Goal: Task Accomplishment & Management: Complete application form

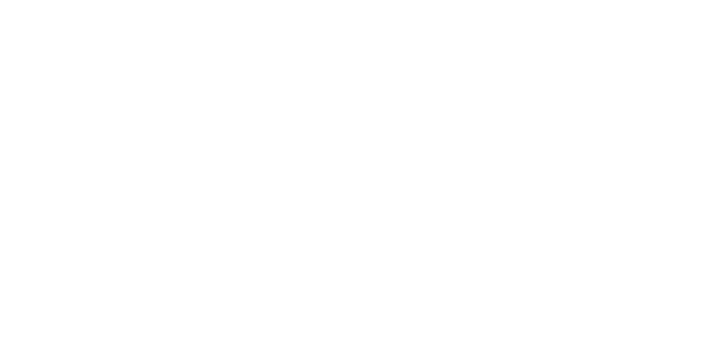
click at [344, 4] on html at bounding box center [355, 2] width 710 height 4
click at [418, 4] on html at bounding box center [355, 2] width 710 height 4
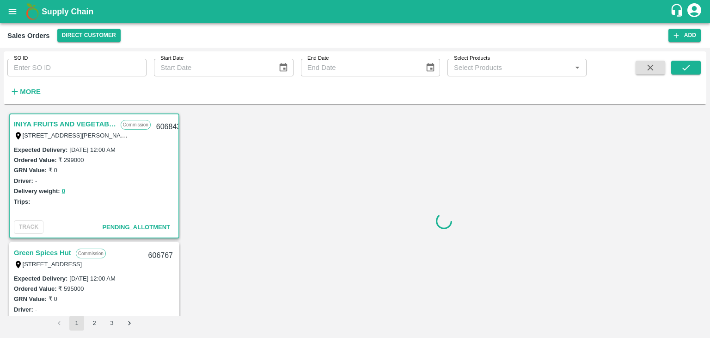
click at [696, 14] on icon "account of current user" at bounding box center [694, 10] width 17 height 17
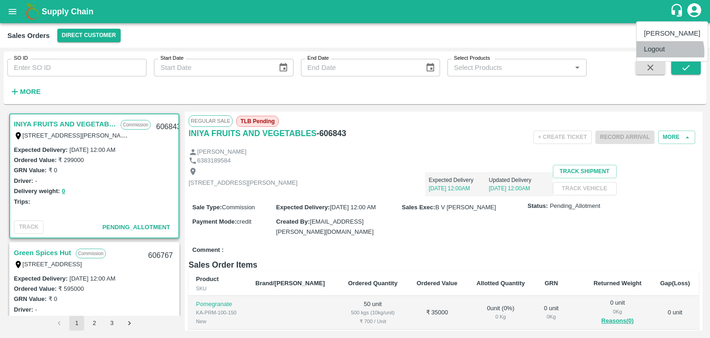
click at [663, 52] on li "Logout" at bounding box center [672, 49] width 71 height 16
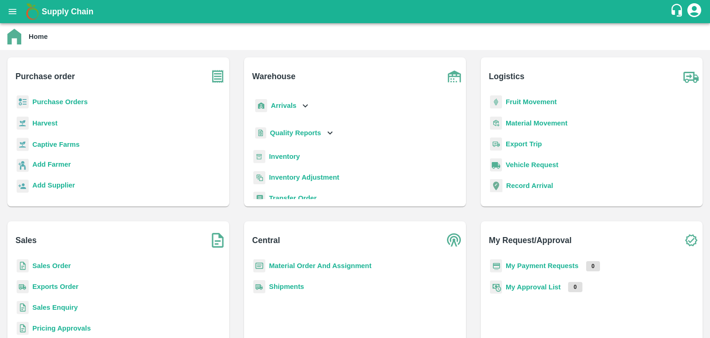
click at [55, 267] on b "Sales Order" at bounding box center [51, 265] width 38 height 7
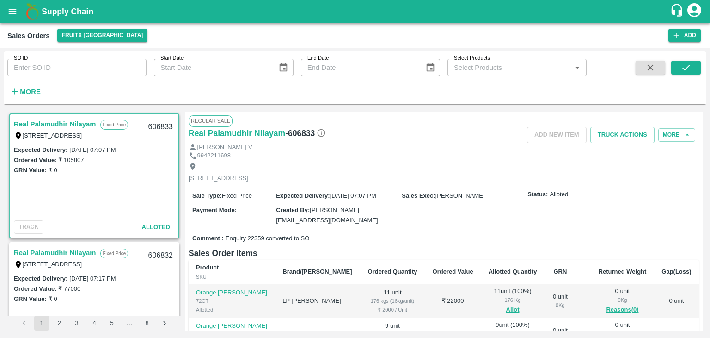
click at [89, 69] on input "SO ID" at bounding box center [76, 68] width 139 height 18
type input "605323"
click at [681, 68] on icon "submit" at bounding box center [686, 67] width 10 height 10
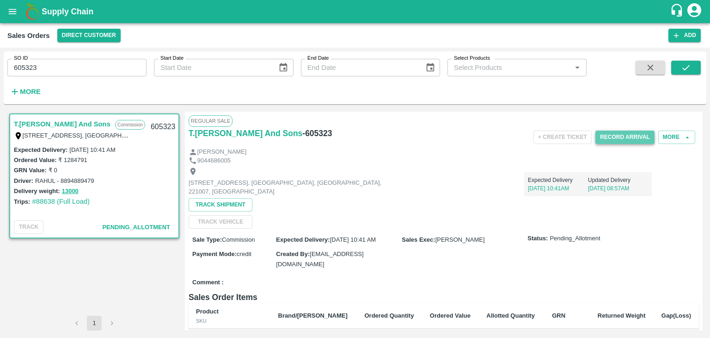
click at [609, 135] on button "Record Arrival" at bounding box center [625, 136] width 59 height 13
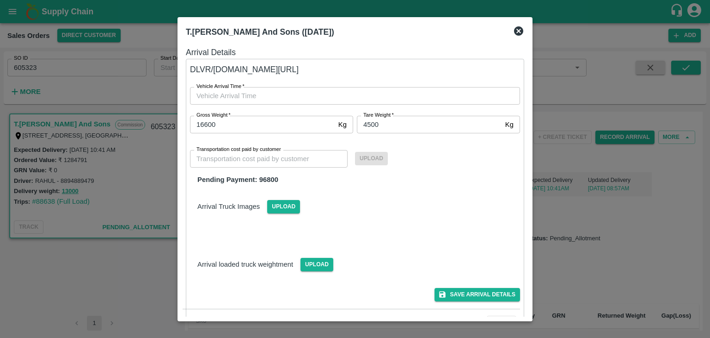
type input "DD/MM/YYYY hh:mm aa"
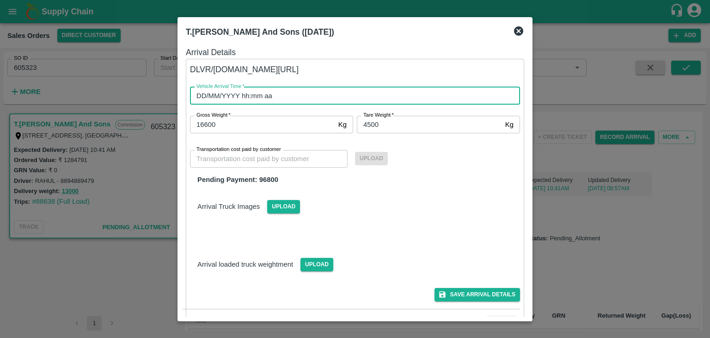
click at [340, 97] on input "DD/MM/YYYY hh:mm aa" at bounding box center [352, 96] width 324 height 18
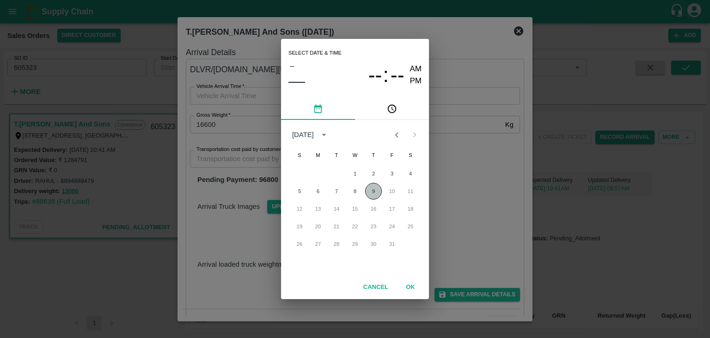
click at [373, 190] on button "9" at bounding box center [373, 191] width 17 height 17
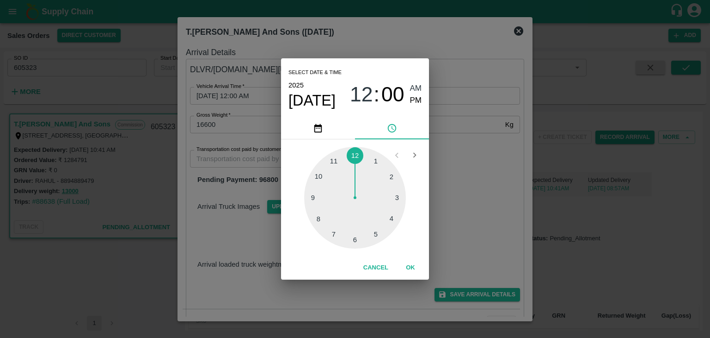
click at [354, 240] on div at bounding box center [355, 198] width 102 height 102
type input "09/10/2025 06:00 AM"
click at [408, 269] on button "OK" at bounding box center [411, 267] width 30 height 16
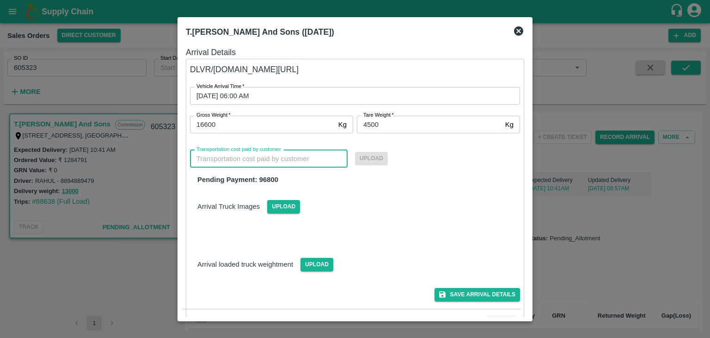
click at [276, 157] on input "Transportation cost paid by customer" at bounding box center [269, 159] width 158 height 18
click at [480, 294] on button "Save Arrival Details" at bounding box center [478, 294] width 86 height 13
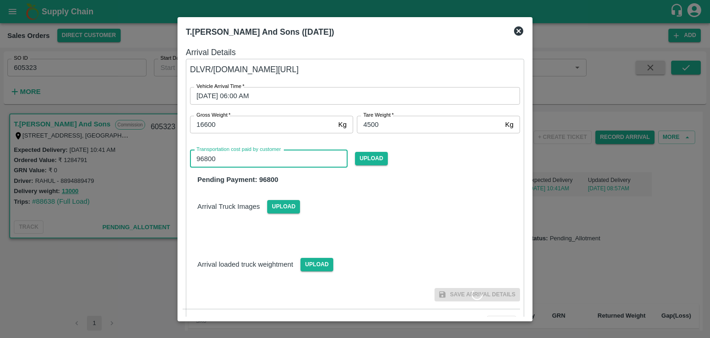
click at [228, 160] on input "96800" at bounding box center [269, 159] width 158 height 18
type input "9"
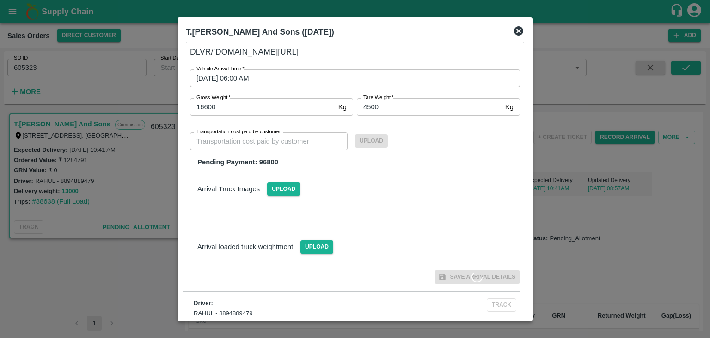
scroll to position [26, 0]
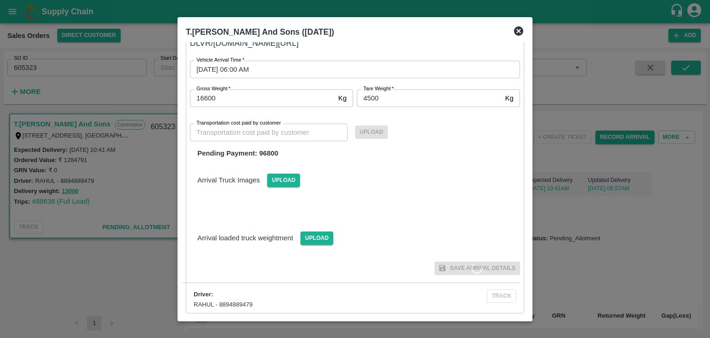
click at [455, 268] on span "Save Arrival Details" at bounding box center [478, 267] width 86 height 13
click at [517, 31] on icon at bounding box center [518, 30] width 9 height 9
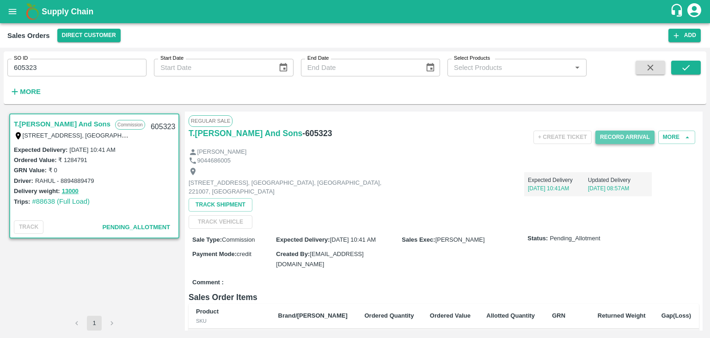
click at [634, 136] on button "Record Arrival" at bounding box center [625, 136] width 59 height 13
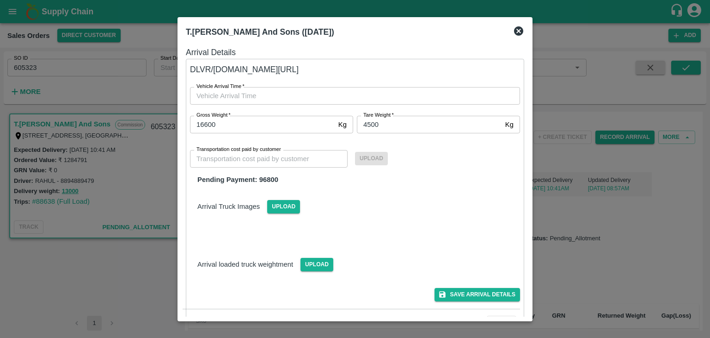
type input "DD/MM/YYYY hh:mm aa"
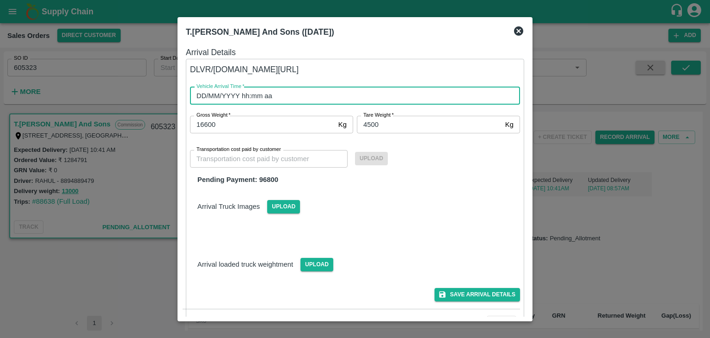
click at [293, 95] on input "DD/MM/YYYY hh:mm aa" at bounding box center [352, 96] width 324 height 18
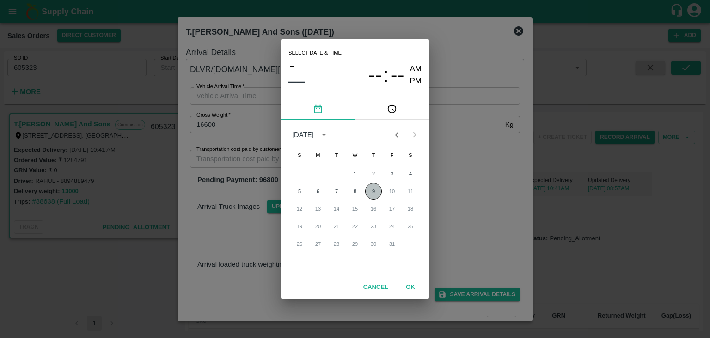
click at [373, 193] on button "9" at bounding box center [373, 191] width 17 height 17
type input "09/10/2025 12:00 AM"
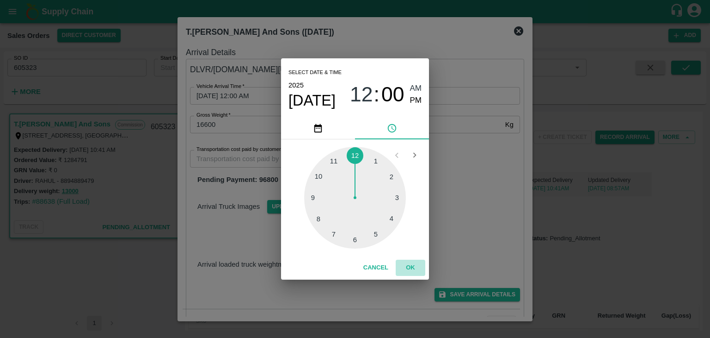
click at [413, 268] on button "OK" at bounding box center [411, 267] width 30 height 16
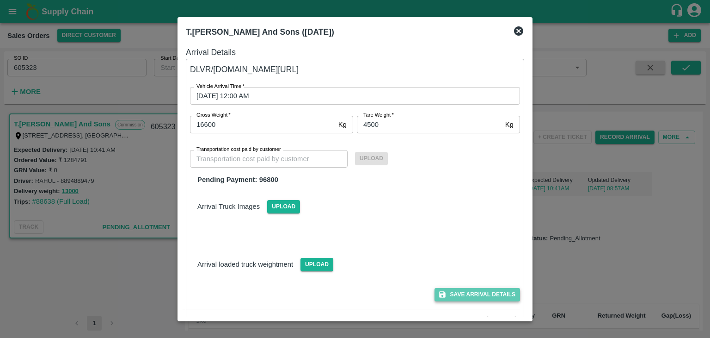
click at [489, 291] on button "Save Arrival Details" at bounding box center [478, 294] width 86 height 13
click at [480, 293] on button "Save Arrival Details" at bounding box center [478, 294] width 86 height 13
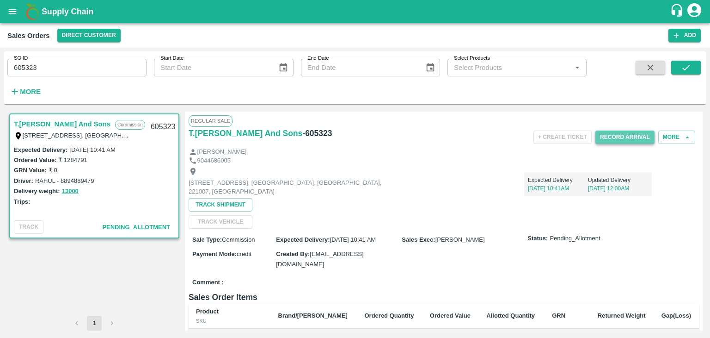
click at [613, 137] on button "Record Arrival" at bounding box center [625, 136] width 59 height 13
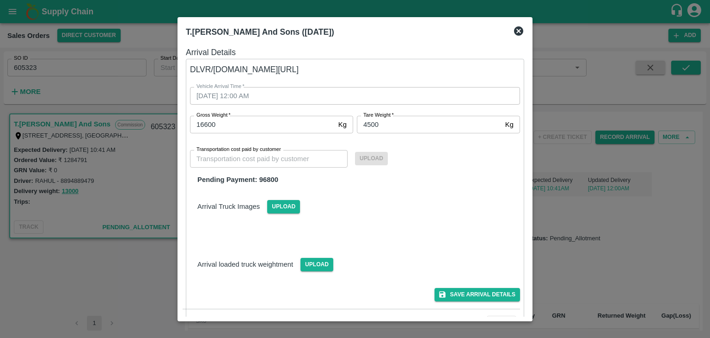
click at [618, 229] on div at bounding box center [355, 169] width 710 height 338
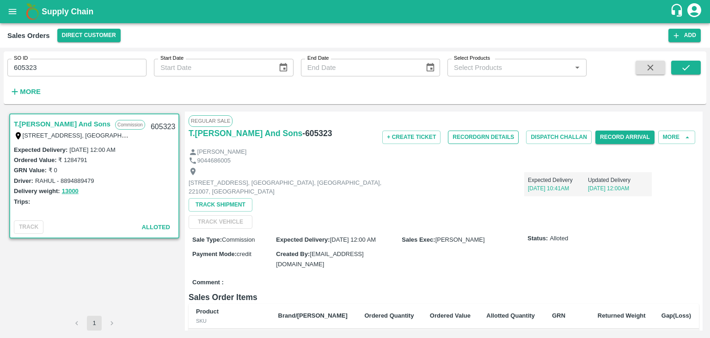
click at [479, 135] on button "Record GRN Details" at bounding box center [483, 136] width 71 height 13
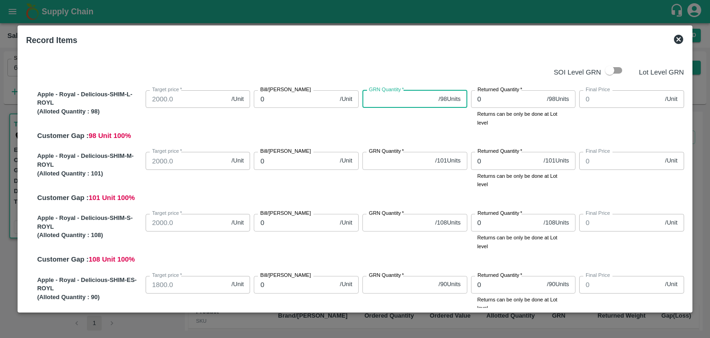
click at [419, 97] on input "GRN Quantity   *" at bounding box center [399, 99] width 73 height 18
type input "98"
click at [394, 161] on input "GRN Quantity   *" at bounding box center [397, 161] width 69 height 18
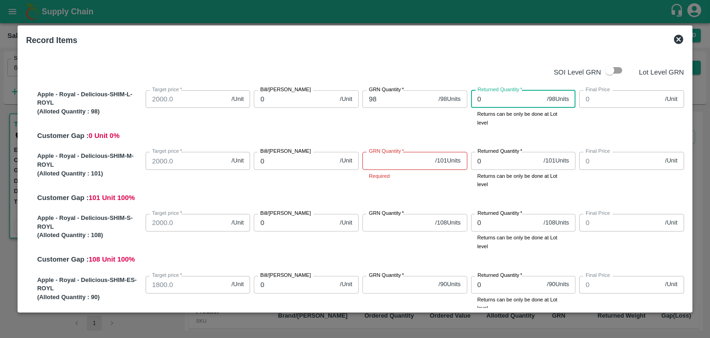
click at [497, 98] on input "0" at bounding box center [507, 99] width 73 height 18
type input "0"
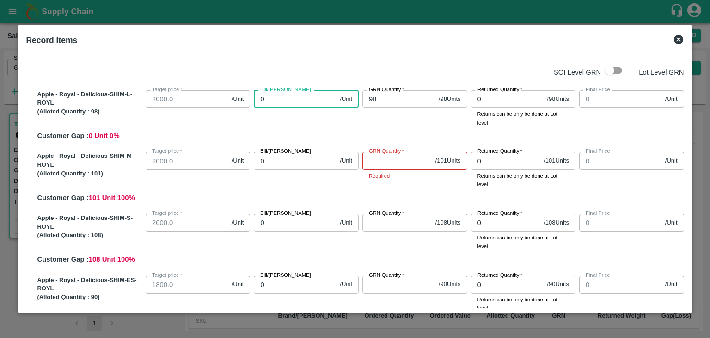
click at [312, 98] on input "0" at bounding box center [295, 99] width 82 height 18
type input "01"
type input "1"
type input "012"
type input "12"
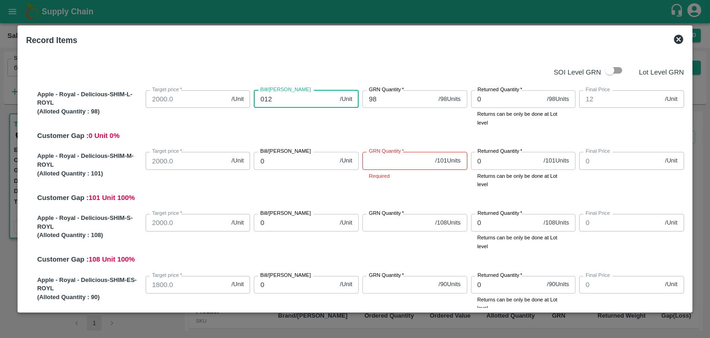
type input "0122"
type input "122"
type input "01225"
type input "1225"
type input "01225"
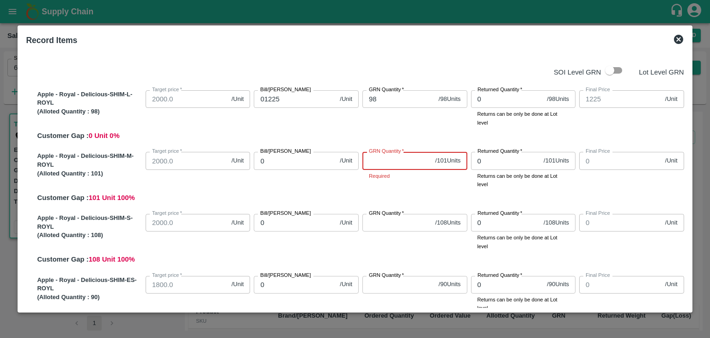
click at [400, 160] on input "GRN Quantity   *" at bounding box center [397, 161] width 69 height 18
click at [281, 158] on input "0" at bounding box center [295, 161] width 82 height 18
type input "01"
type input "1"
type input "012"
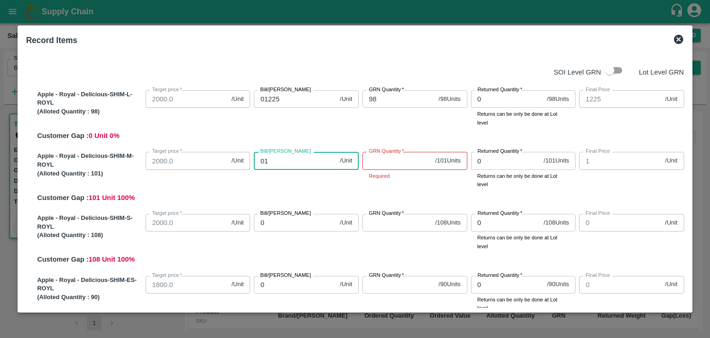
type input "12"
type input "0122"
type input "122"
type input "01225"
type input "1225"
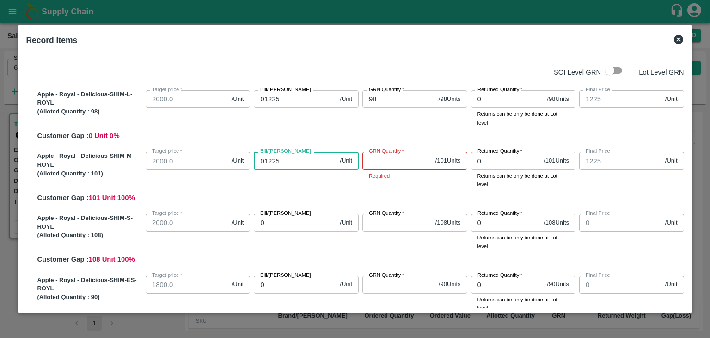
type input "01225"
click at [388, 166] on input "GRN Quantity   *" at bounding box center [397, 161] width 69 height 18
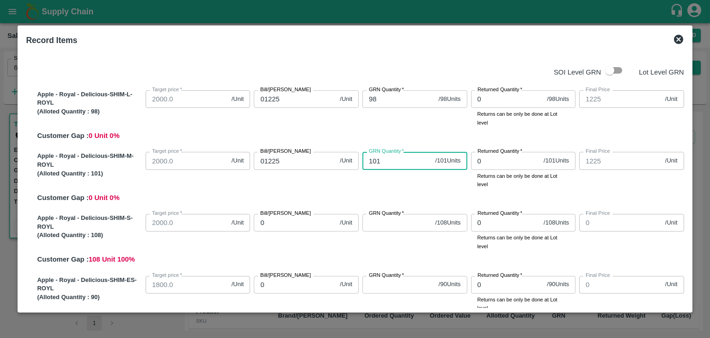
type input "101"
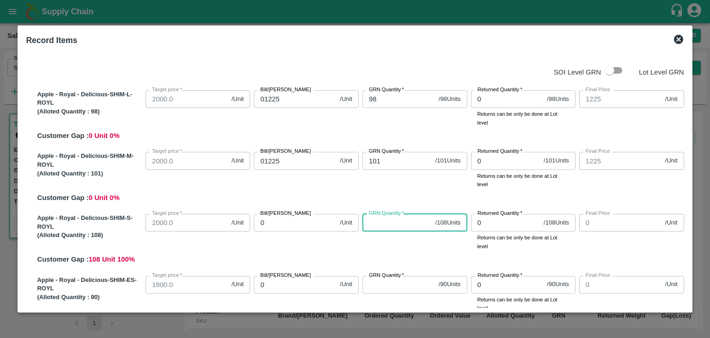
click at [378, 224] on input "GRN Quantity   *" at bounding box center [397, 223] width 69 height 18
type input "108"
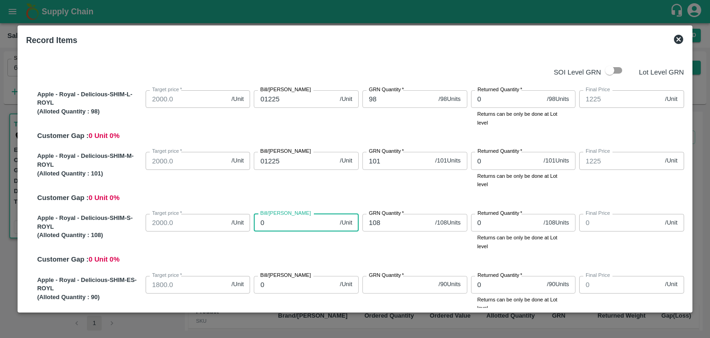
click at [284, 222] on input "0" at bounding box center [295, 223] width 82 height 18
type input "01"
type input "1"
type input "012"
type input "12"
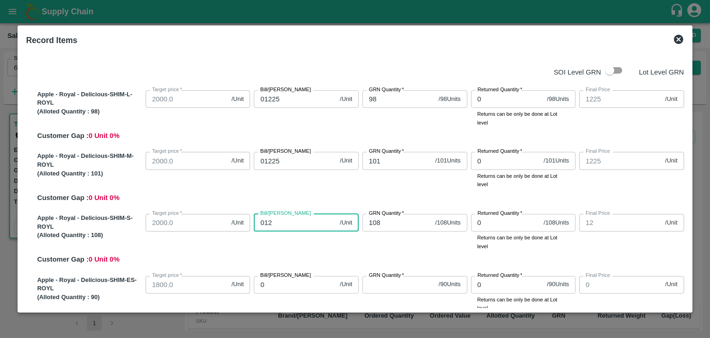
type input "0122"
type input "122"
type input "01225"
type input "1225"
type input "01225"
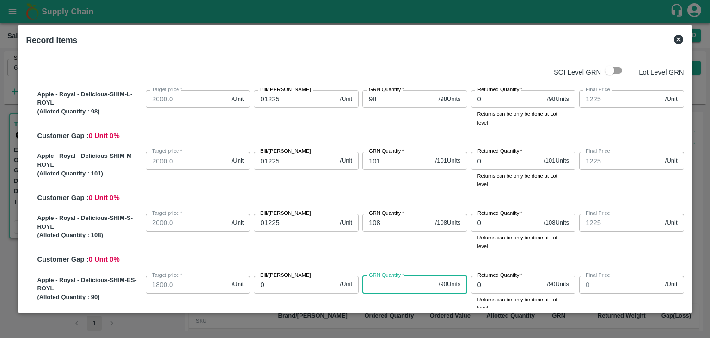
click at [391, 283] on input "GRN Quantity   *" at bounding box center [399, 285] width 73 height 18
type input "90"
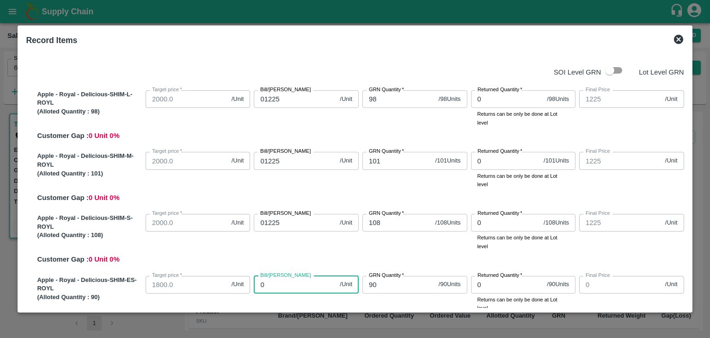
click at [287, 281] on input "0" at bounding box center [295, 285] width 82 height 18
type input "01"
type input "1"
type input "011"
type input "11"
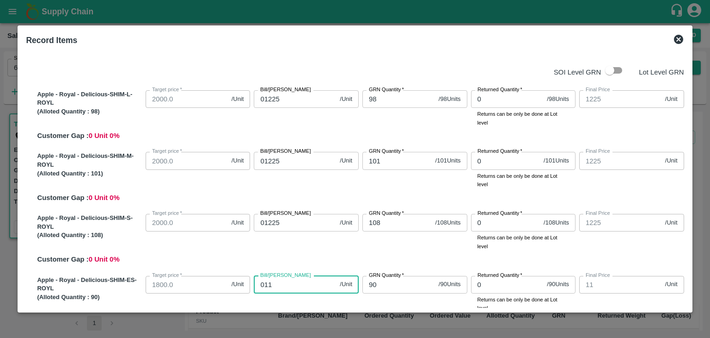
type input "0110"
type input "110"
type input "01100"
type input "1100"
type input "01100"
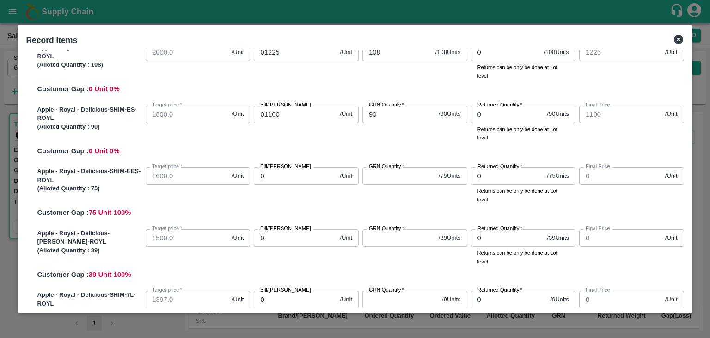
scroll to position [174, 0]
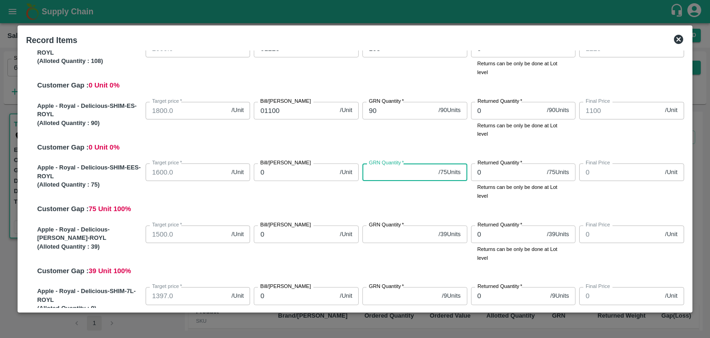
click at [376, 169] on input "GRN Quantity   *" at bounding box center [399, 172] width 73 height 18
type input "75"
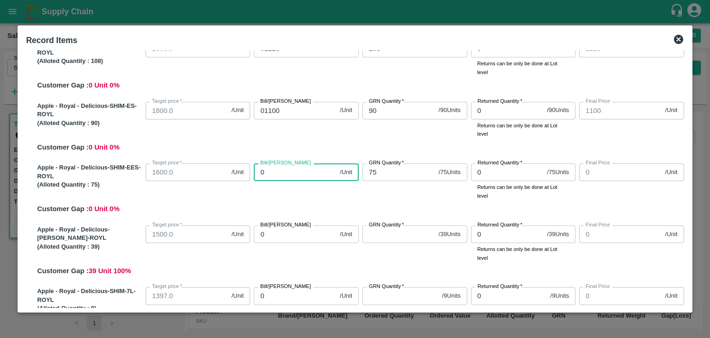
click at [297, 173] on input "0" at bounding box center [295, 172] width 82 height 18
type input "01"
type input "1"
type input "010"
type input "10"
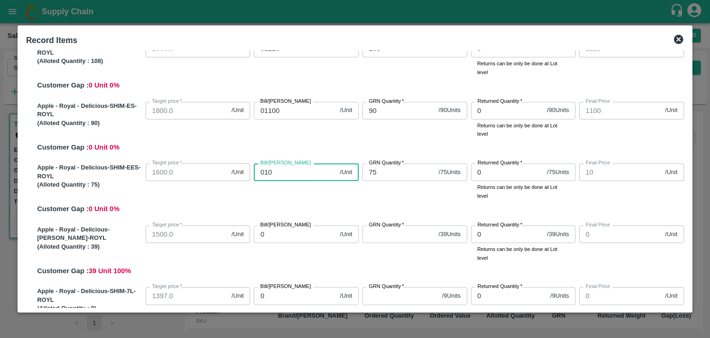
type input "0100"
type input "100"
type input "01000"
type input "1000"
type input "01000"
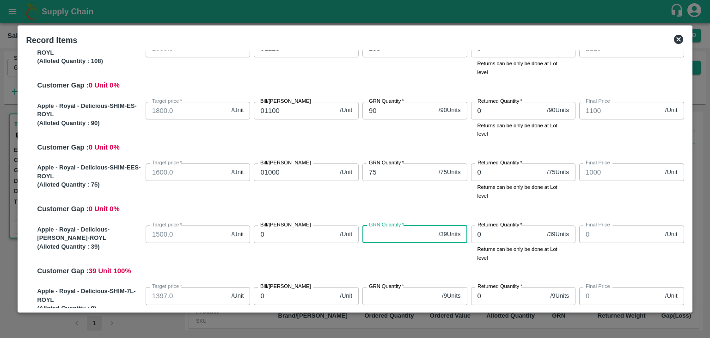
click at [381, 236] on input "GRN Quantity   *" at bounding box center [399, 234] width 73 height 18
type input "39"
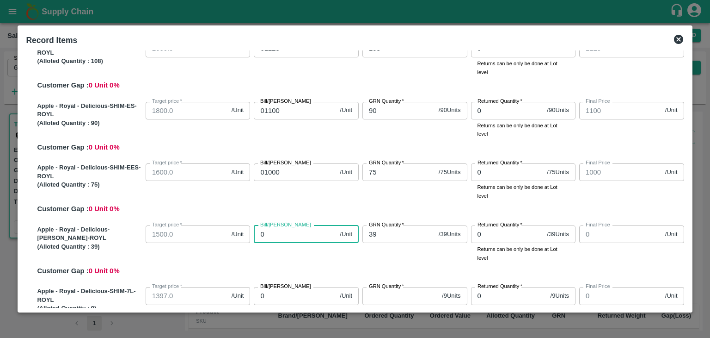
click at [296, 234] on input "0" at bounding box center [295, 234] width 82 height 18
type input "09"
type input "9"
type input "093"
type input "93"
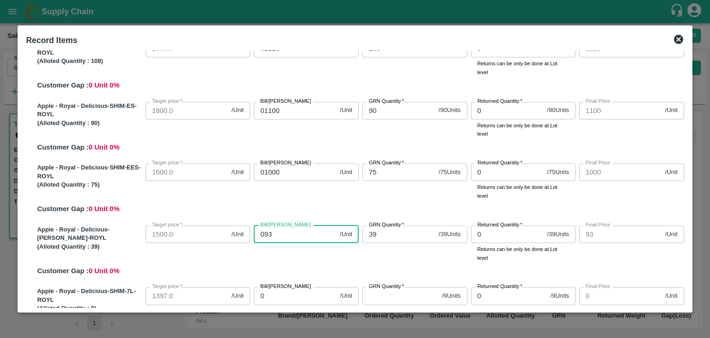
type input "0930"
type input "930"
type input "0930"
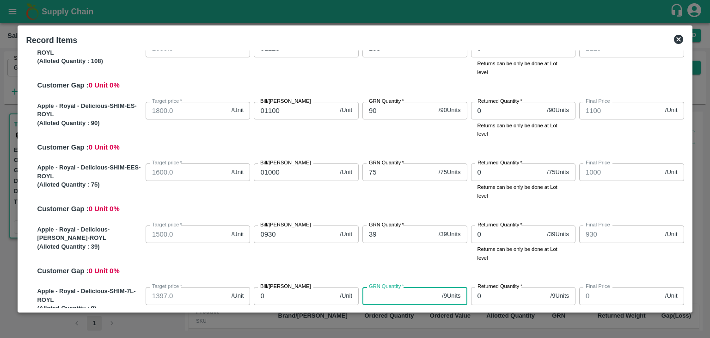
click at [384, 298] on input "GRN Quantity   *" at bounding box center [401, 296] width 76 height 18
type input "9"
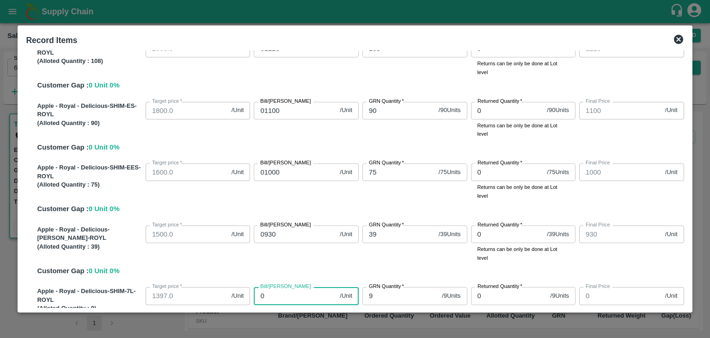
click at [285, 295] on input "0" at bounding box center [295, 296] width 82 height 18
type input "09"
type input "9"
type input "093"
type input "93"
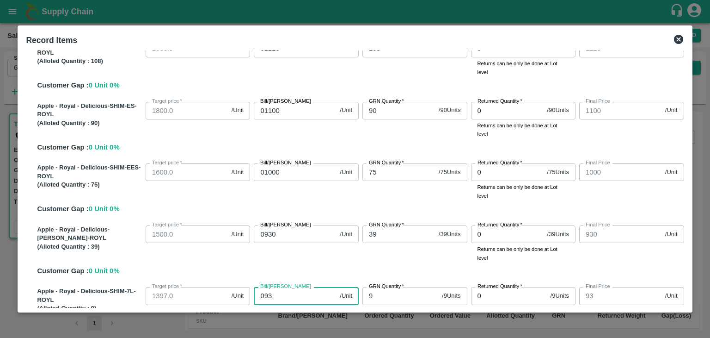
type input "0930"
type input "930"
type input "0930"
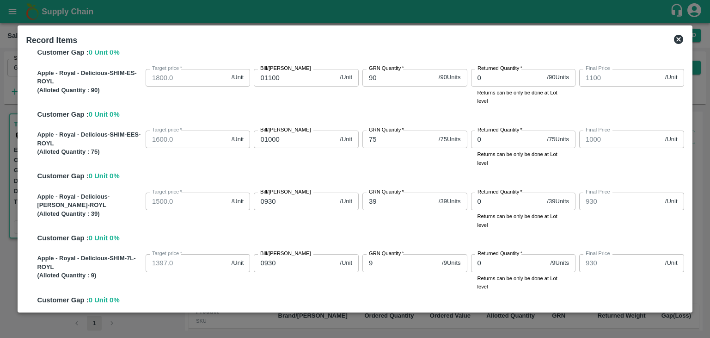
scroll to position [203, 0]
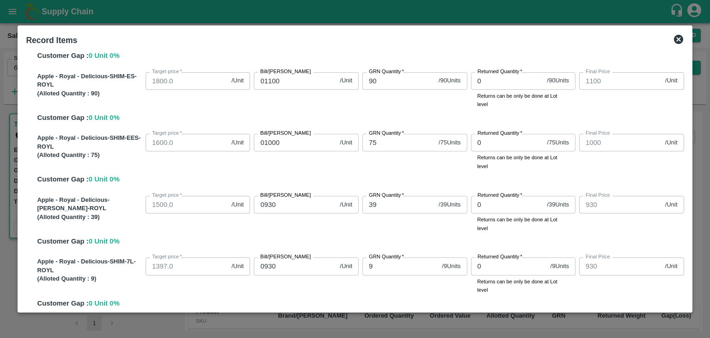
drag, startPoint x: 688, startPoint y: 152, endPoint x: 687, endPoint y: 164, distance: 12.5
click at [687, 164] on div "SOI Level GRN Lot Level GRN Apple - Royal - Delicious-SHIM-L-ROYL (Alloted Quan…" at bounding box center [354, 179] width 665 height 258
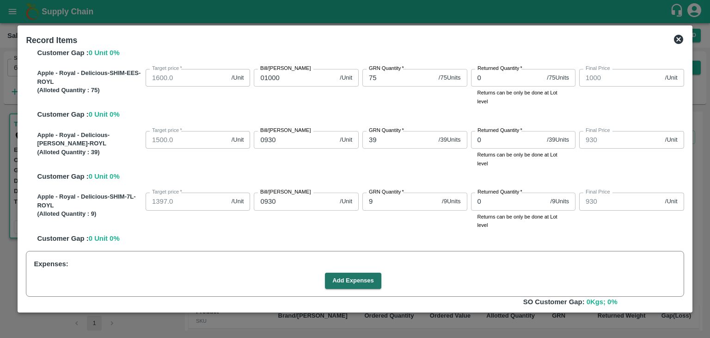
scroll to position [314, 0]
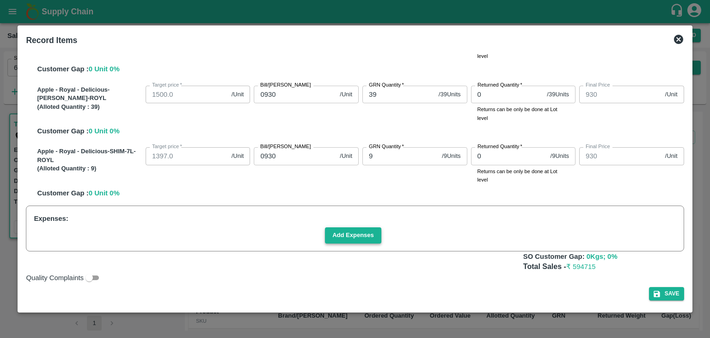
click at [356, 237] on button "Add Expenses" at bounding box center [353, 235] width 56 height 16
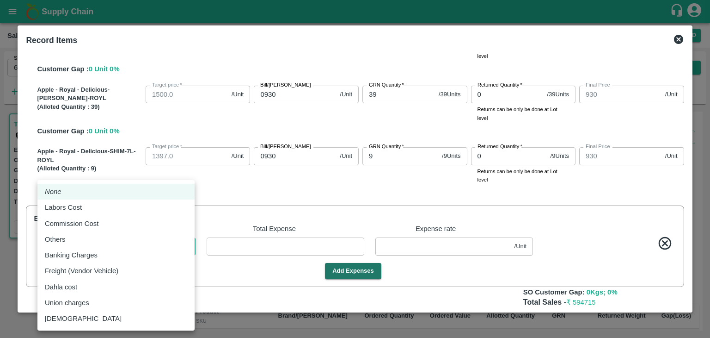
click at [185, 245] on body "Supply Chain Sales Orders Direct Customer Add SO ID 605323 SO ID Start Date Sta…" at bounding box center [355, 169] width 710 height 338
click at [125, 220] on div "Commission Cost" at bounding box center [116, 223] width 142 height 10
type input "Commission Cost"
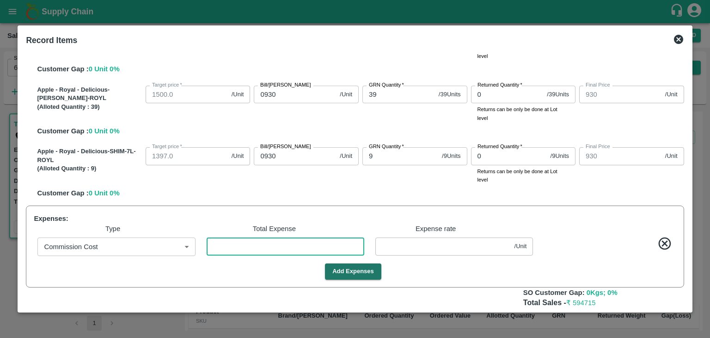
click at [255, 244] on input "number" at bounding box center [286, 246] width 158 height 18
type input "1224.9961"
type input "1099.9961"
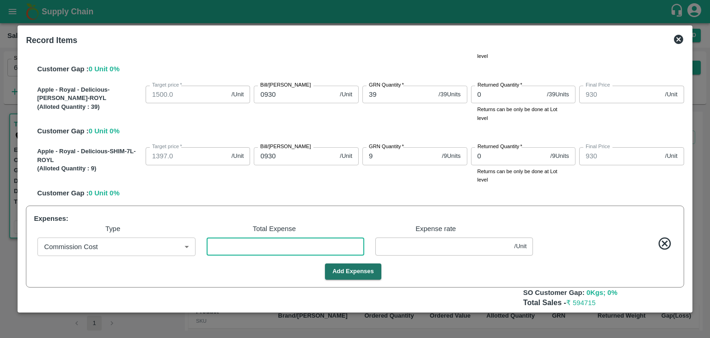
type input "999.9961"
type input "929.9961"
type input "2"
type input "0.00385"
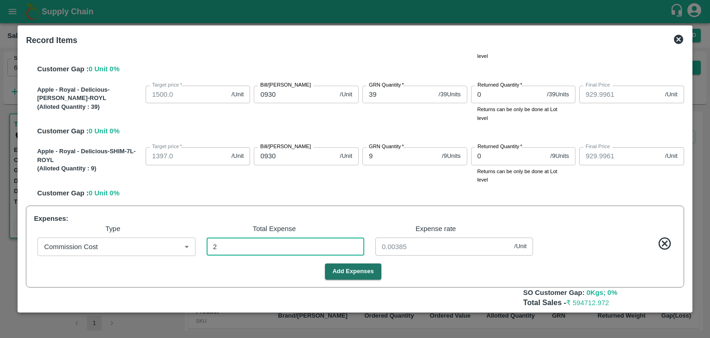
type input "1224.9558"
type input "1099.9558"
type input "999.9558"
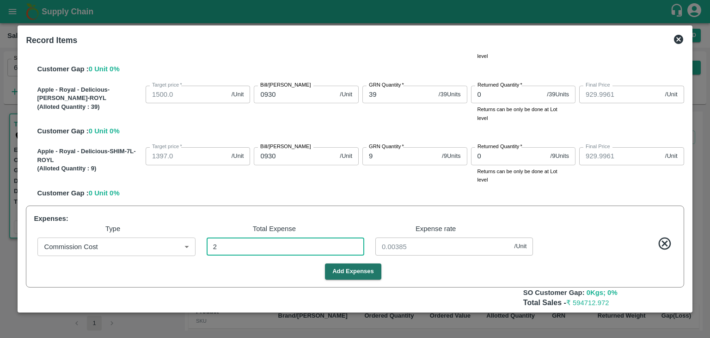
type input "929.9558"
type input "23"
type input "0.04423"
type input "1224.5442"
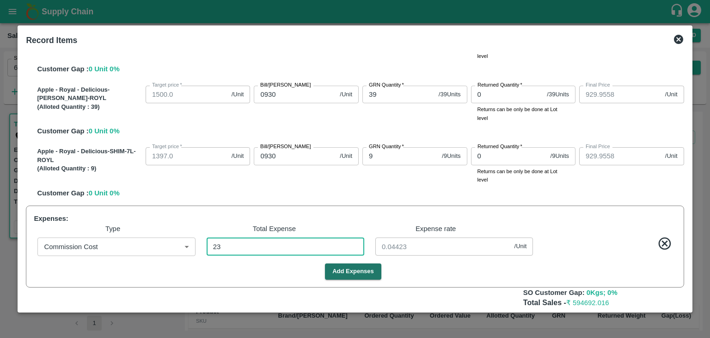
type input "1224.5442"
type input "1099.5442"
type input "999.5442"
type input "929.5442"
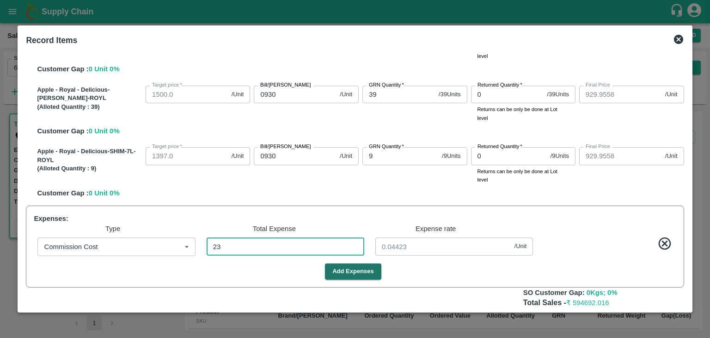
type input "929.5442"
type input "237"
type input "0.45577"
type input "1220.425"
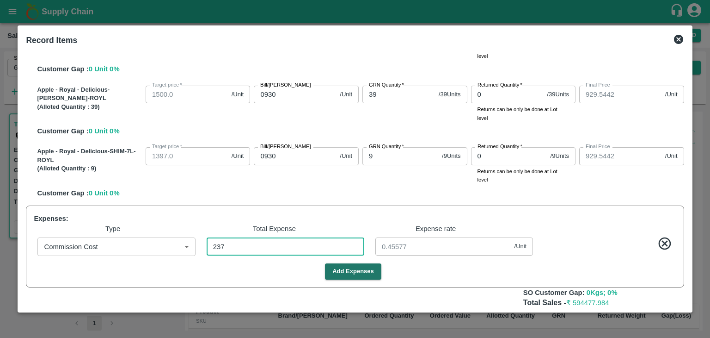
type input "1220.425"
type input "1095.425"
type input "995.425"
type input "925.425"
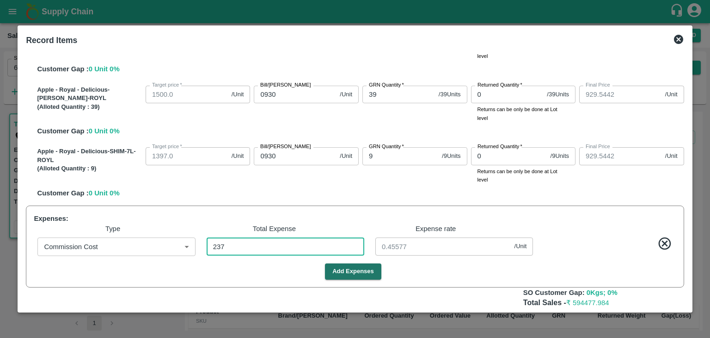
type input "2379"
type input "4.575"
type input "1179.25"
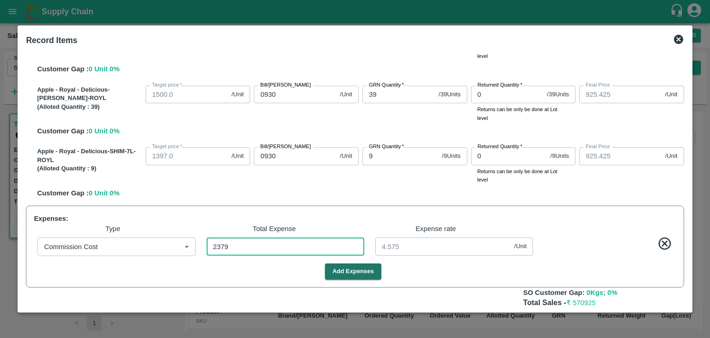
type input "1054.25"
type input "954.25"
type input "884.25"
type input "23790"
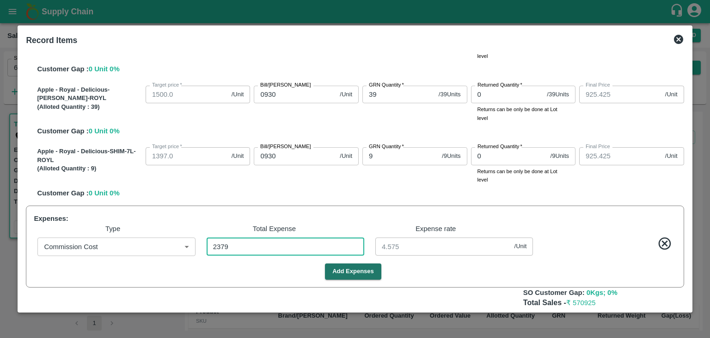
type input "45.75"
type input "23790"
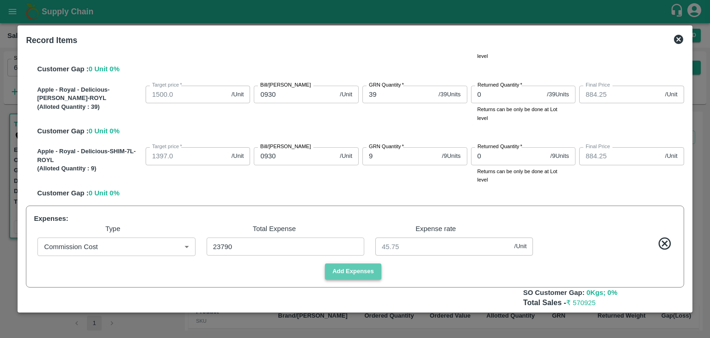
click at [344, 276] on button "Add Expenses" at bounding box center [353, 271] width 56 height 16
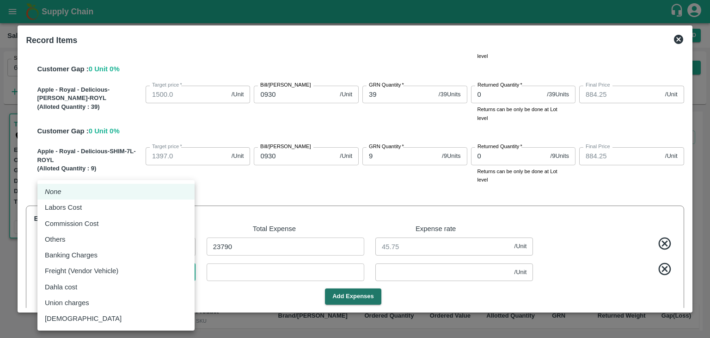
click at [142, 269] on body "Supply Chain Sales Orders Direct Customer Add SO ID 605323 SO ID Start Date Sta…" at bounding box center [355, 169] width 710 height 338
click at [100, 207] on div "Labors Cost" at bounding box center [116, 207] width 142 height 10
type input "Labors Cost"
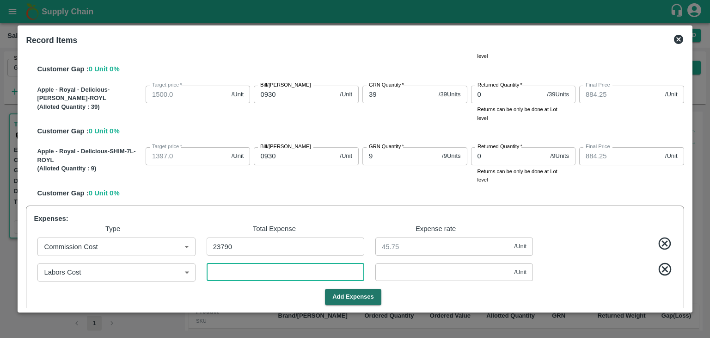
click at [228, 276] on input "number" at bounding box center [286, 272] width 158 height 18
type input "1179.2461"
type input "1054.2461"
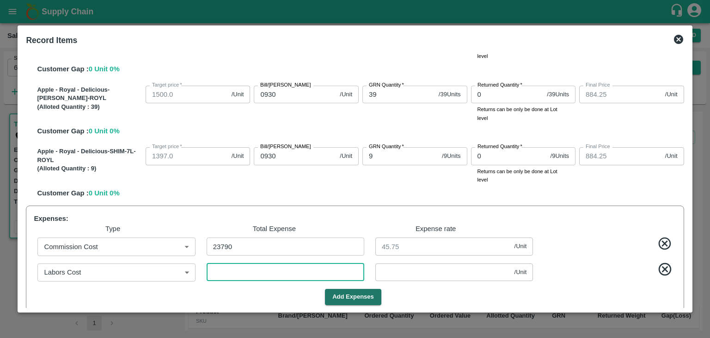
type input "954.2461"
type input "884.2461"
type input "2"
type input "0.00385"
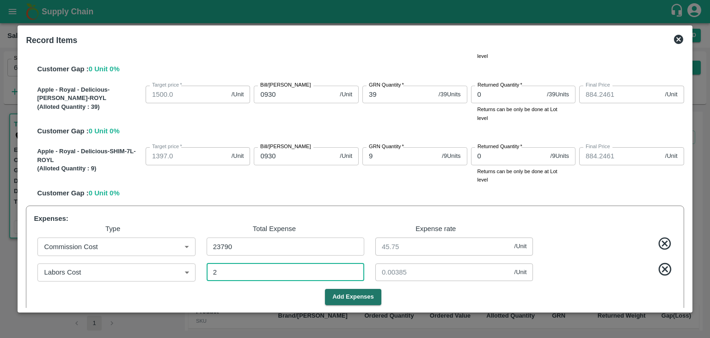
type input "26"
type input "1179.2"
type input "1054.2"
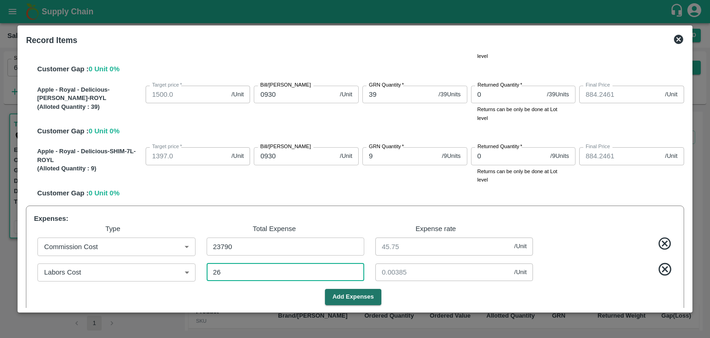
type input "954.2"
type input "884.2"
type input "0.05"
type input "1178.75"
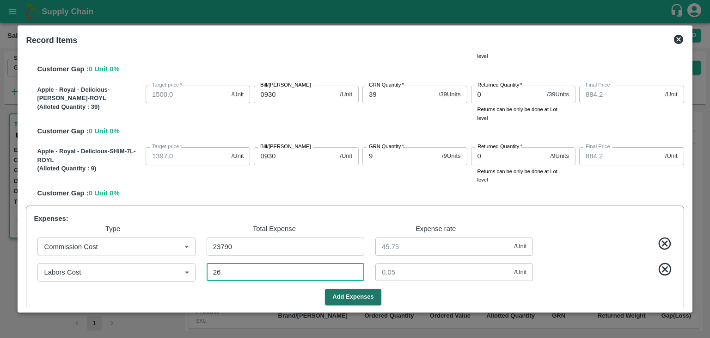
type input "1178.75"
type input "1053.75"
type input "953.75"
type input "883.75"
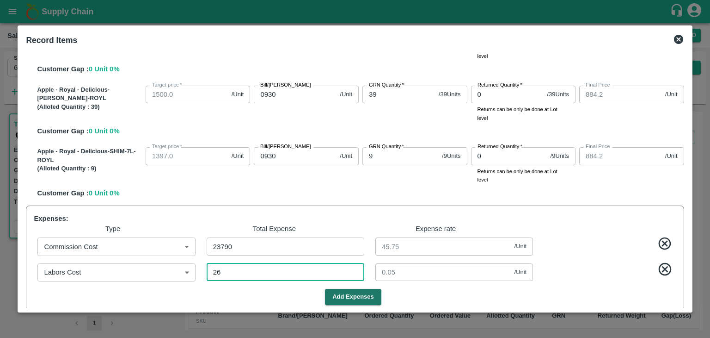
type input "883.75"
type input "260"
type input "0.5"
type input "1174.25"
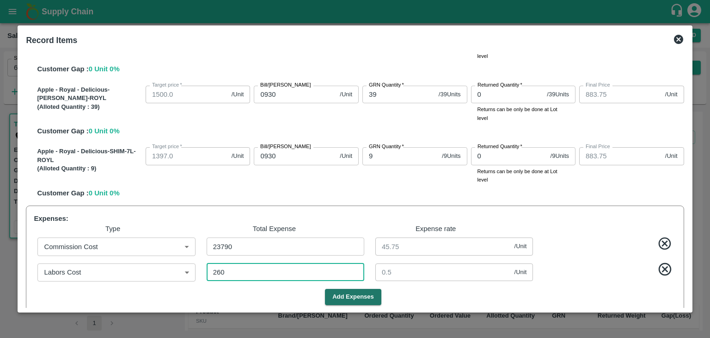
type input "1174.25"
type input "1049.25"
type input "949.25"
type input "879.25"
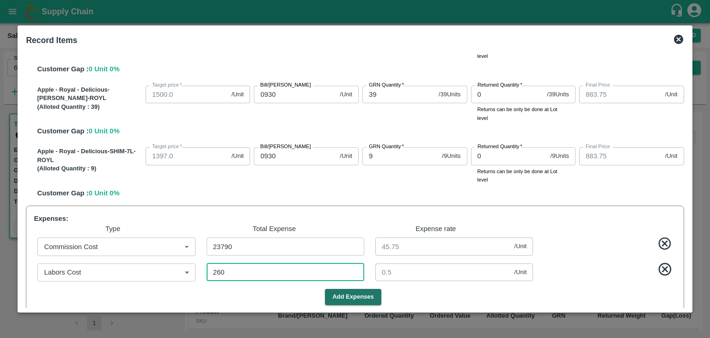
type input "2600"
type input "5"
type input "2600"
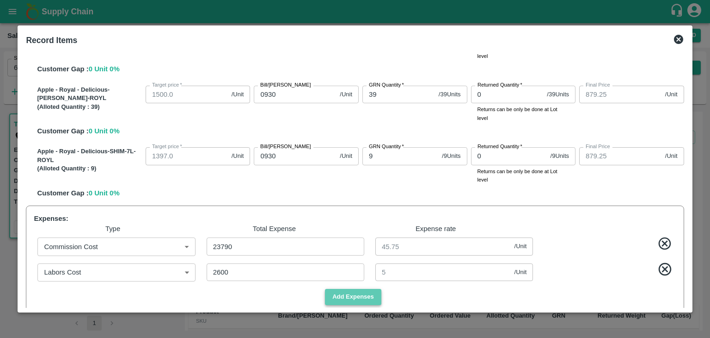
click at [351, 300] on button "Add Expenses" at bounding box center [353, 297] width 56 height 16
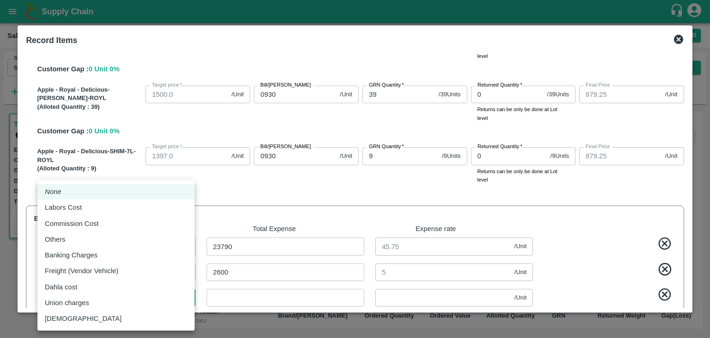
click at [184, 297] on body "Supply Chain Sales Orders Direct Customer Add SO ID 605323 SO ID Start Date Sta…" at bounding box center [355, 169] width 710 height 338
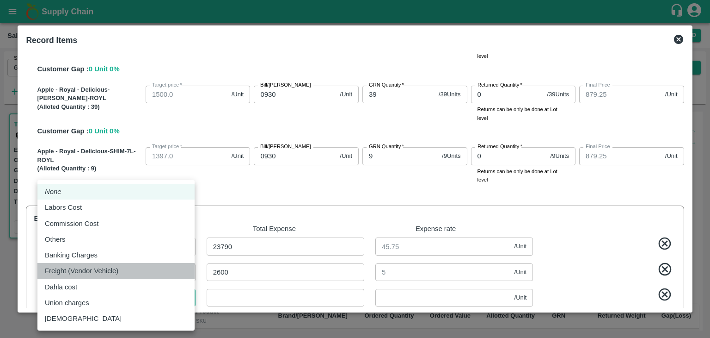
click at [116, 272] on p "Freight (Vendor Vehicle)" at bounding box center [82, 270] width 74 height 10
type input "Freight (Vendor Vehicle)"
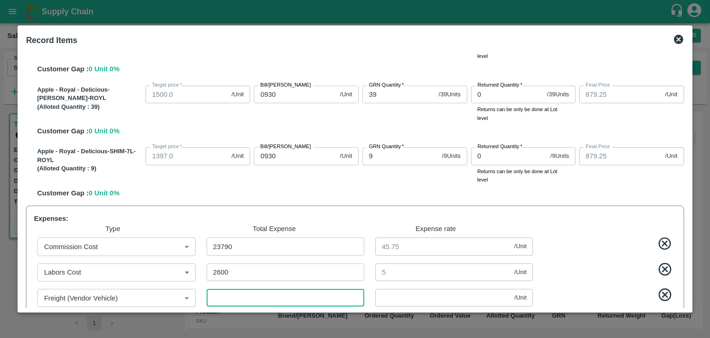
click at [215, 295] on input "number" at bounding box center [286, 298] width 158 height 18
type input "1174.2442"
type input "1049.2442"
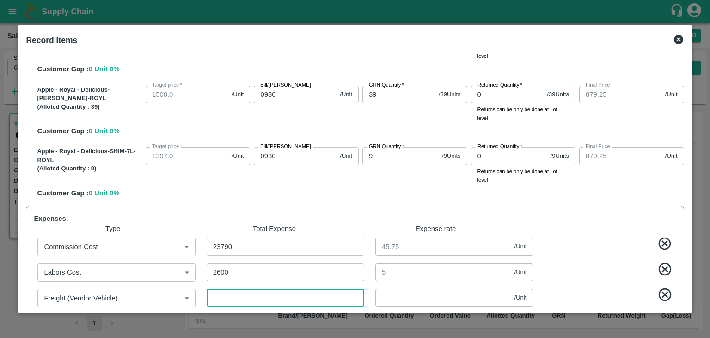
type input "949.2442"
type input "879.2442"
type input "3"
type input "0.00577"
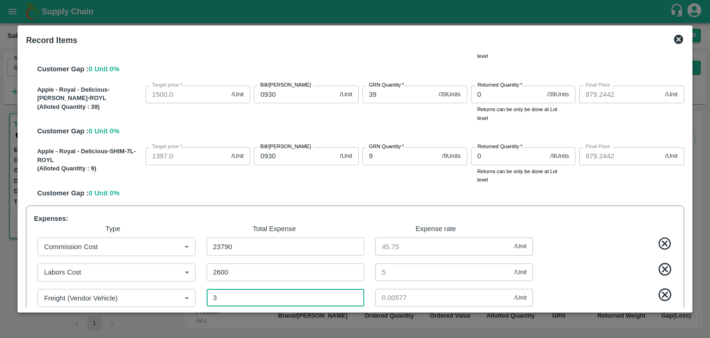
type input "1174.1827"
type input "1049.1827"
type input "949.1827"
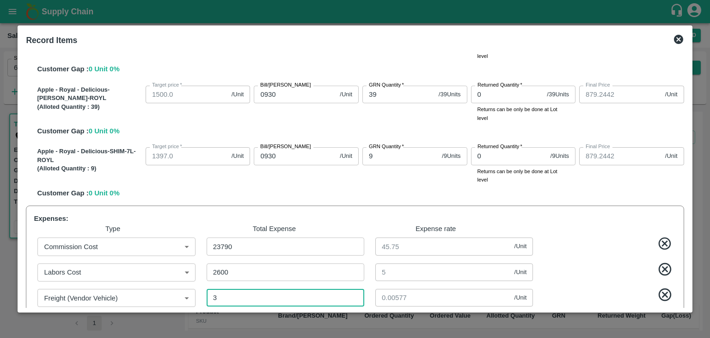
type input "879.1827"
type input "35"
type input "0.06731"
type input "1173.5769"
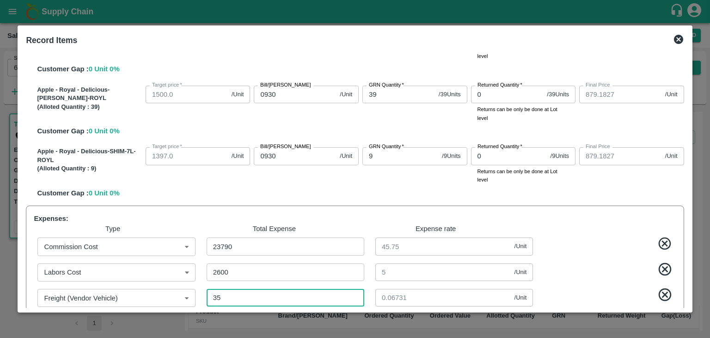
type input "1173.5769"
type input "1048.5769"
type input "948.5769"
type input "878.5769"
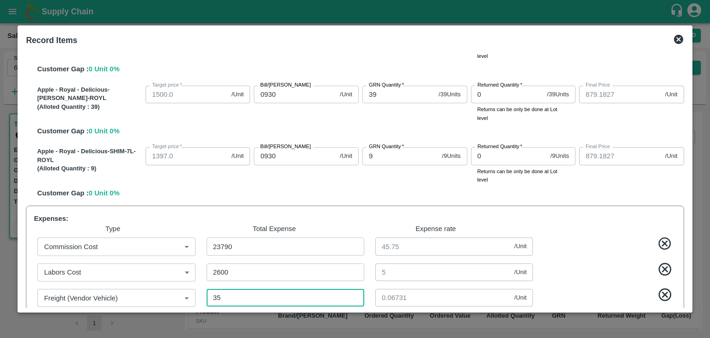
type input "878.5769"
type input "350"
type input "0.67308"
type input "1167.5192"
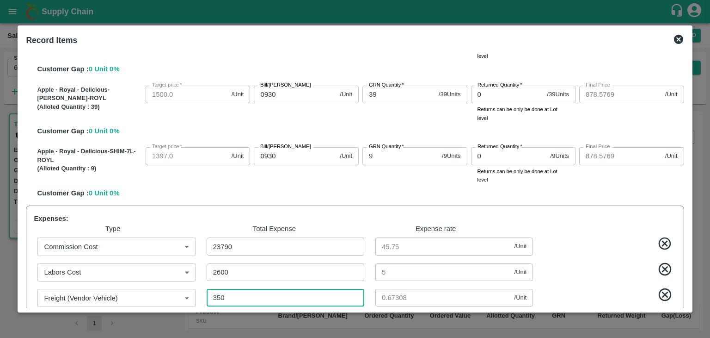
type input "1167.5192"
type input "1042.5192"
type input "942.5192"
type input "872.5192"
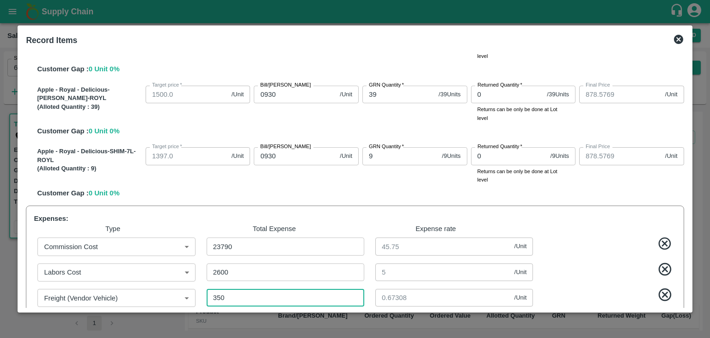
type input "3500"
type input "6.73077"
type input "1106.9423"
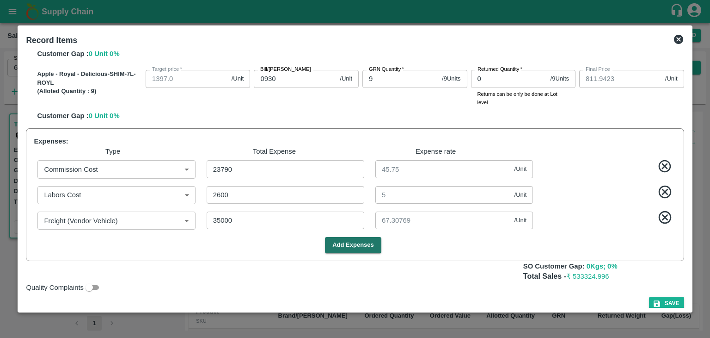
scroll to position [400, 0]
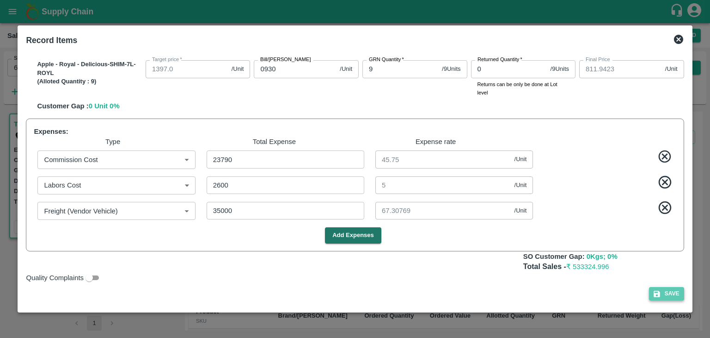
click at [663, 294] on button "Save" at bounding box center [666, 293] width 35 height 13
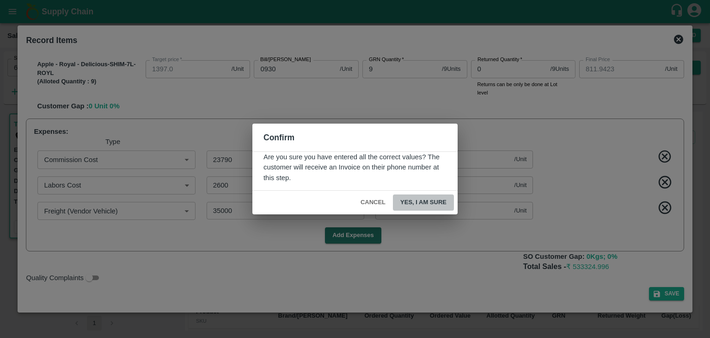
click at [432, 203] on button "Yes, I am sure" at bounding box center [423, 202] width 61 height 16
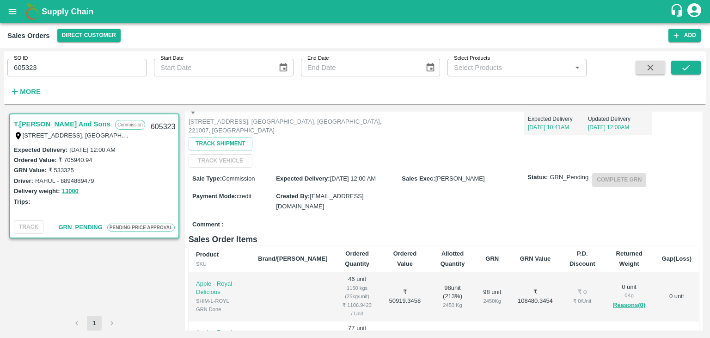
scroll to position [0, 0]
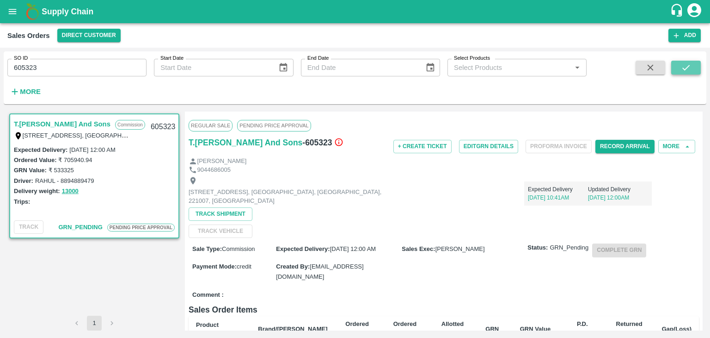
click at [687, 64] on icon "submit" at bounding box center [686, 67] width 10 height 10
click at [85, 62] on input "605323" at bounding box center [76, 68] width 139 height 18
paste input "text"
click at [688, 67] on icon "submit" at bounding box center [686, 68] width 7 height 6
